Goal: Task Accomplishment & Management: Complete application form

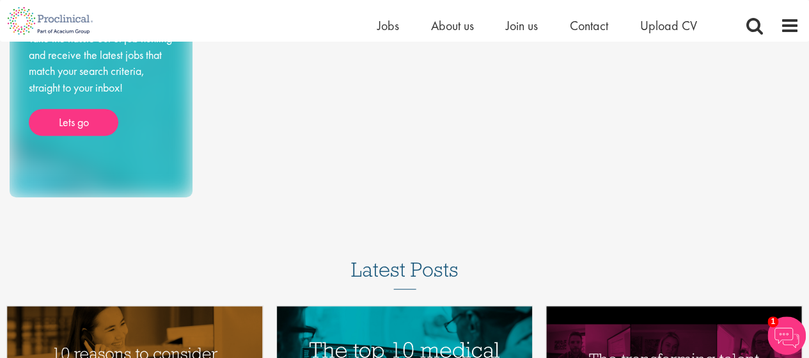
scroll to position [248, 0]
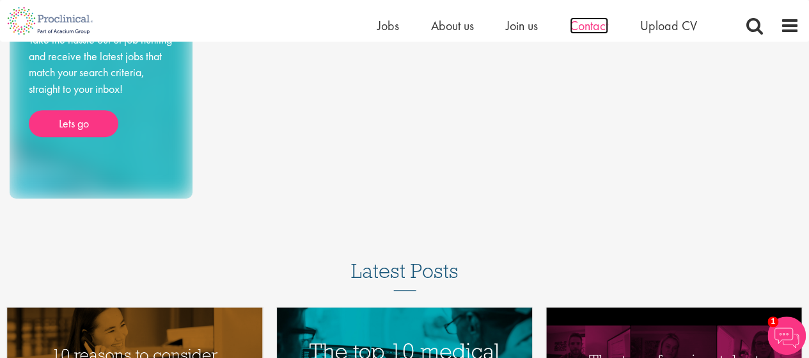
click at [600, 31] on span "Contact" at bounding box center [589, 25] width 38 height 17
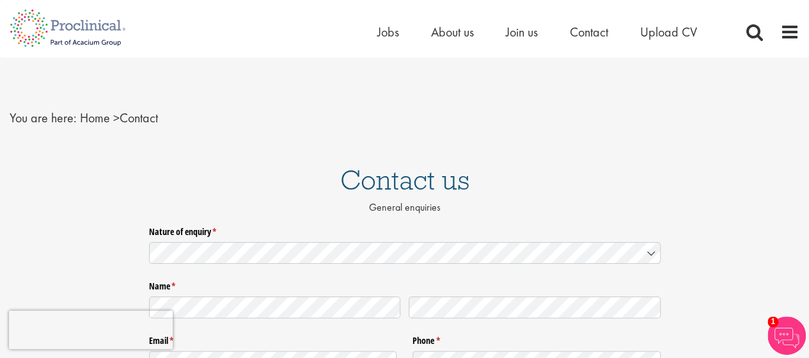
click at [374, 35] on div "Home Jobs About us Join us Contact Upload CV" at bounding box center [400, 24] width 800 height 48
click at [381, 29] on span "Jobs" at bounding box center [389, 32] width 22 height 17
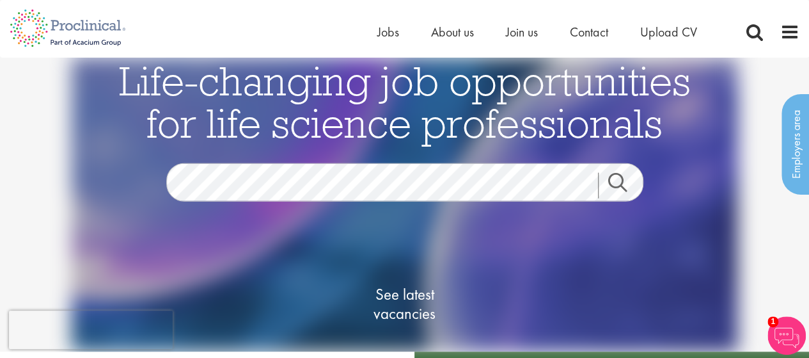
click at [617, 179] on link "Search" at bounding box center [625, 186] width 55 height 26
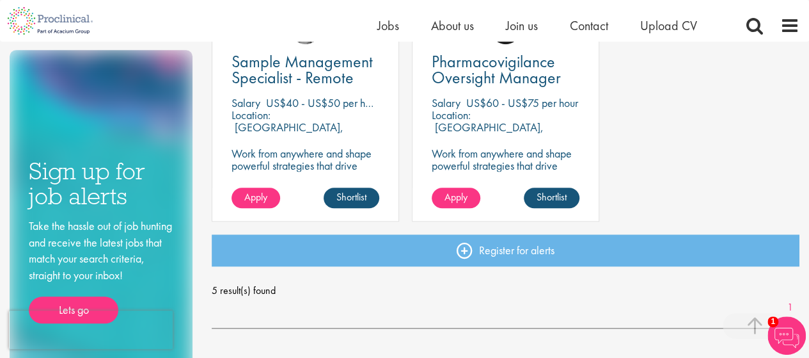
scroll to position [512, 0]
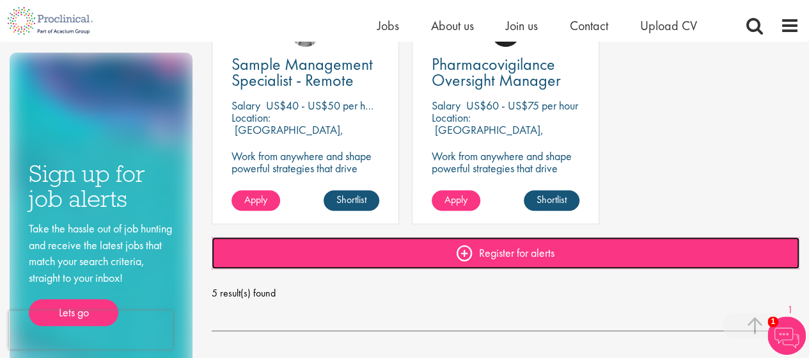
click at [463, 249] on link "Register for alerts" at bounding box center [506, 253] width 588 height 32
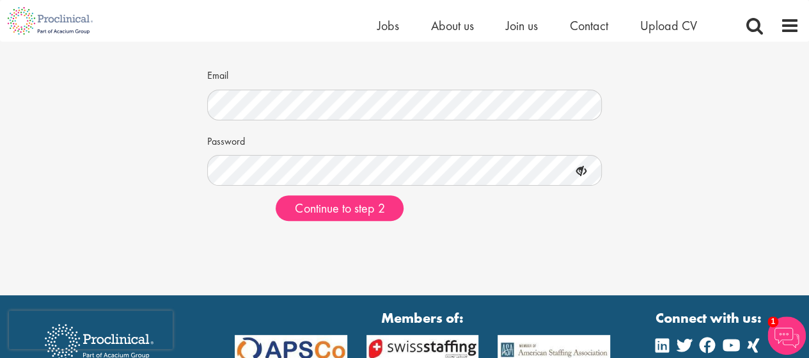
scroll to position [121, 0]
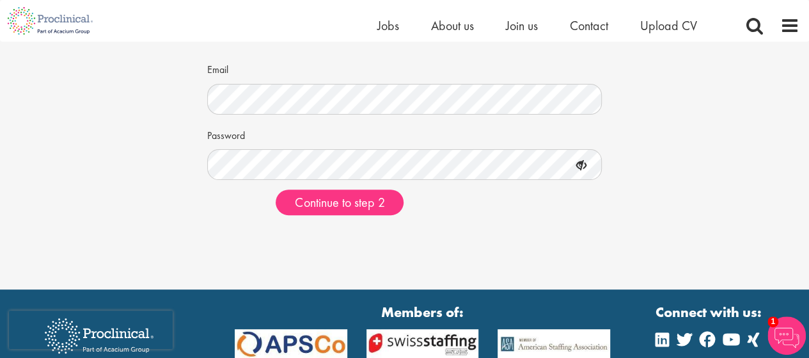
click at [584, 168] on icon at bounding box center [582, 166] width 22 height 22
click at [585, 166] on icon at bounding box center [582, 166] width 22 height 22
click at [580, 163] on icon at bounding box center [582, 166] width 22 height 22
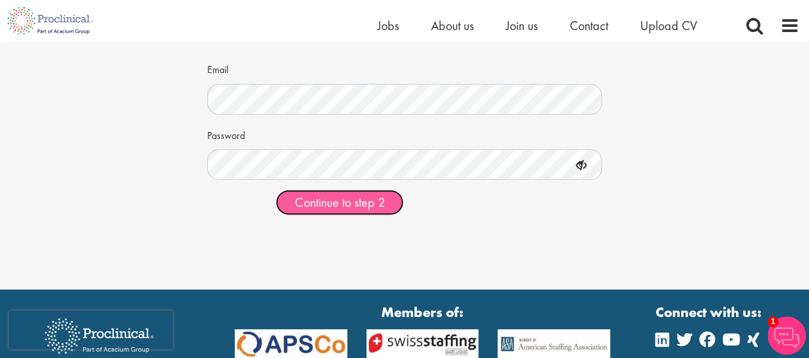
click at [365, 200] on span "Continue to step 2" at bounding box center [340, 202] width 90 height 17
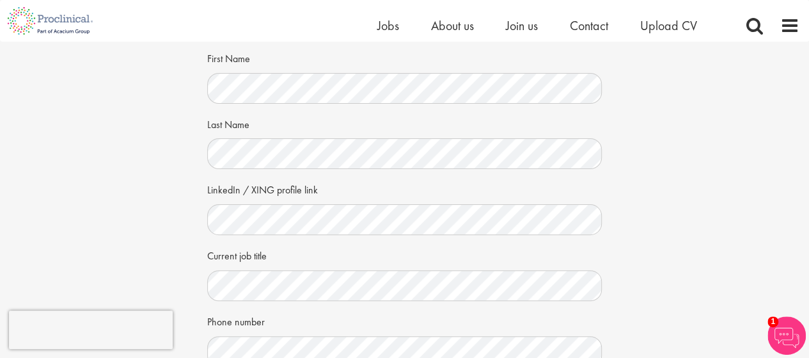
scroll to position [63, 0]
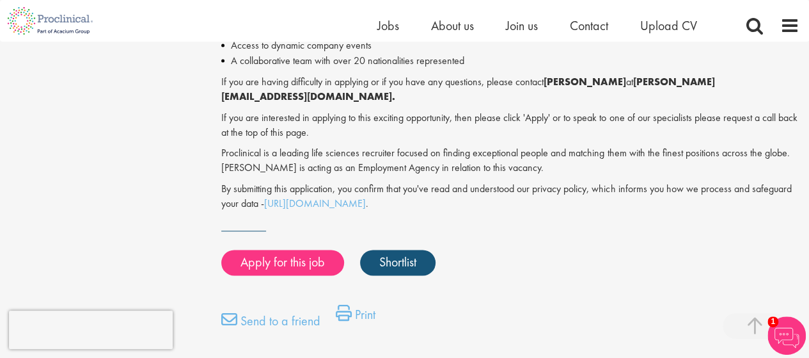
scroll to position [906, 0]
